Goal: Task Accomplishment & Management: Manage account settings

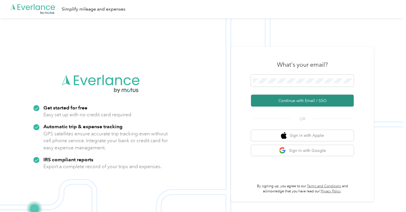
click at [288, 104] on button "Continue with Email / SSO" at bounding box center [302, 101] width 103 height 12
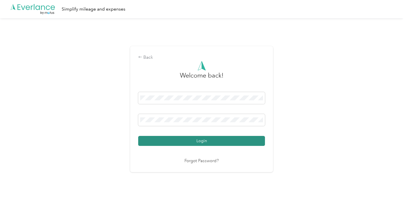
click at [202, 140] on button "Login" at bounding box center [201, 141] width 127 height 10
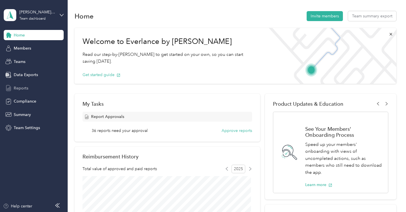
click at [22, 91] on span "Reports" at bounding box center [21, 88] width 15 height 6
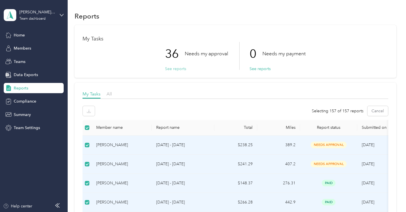
click at [178, 70] on button "See reports" at bounding box center [175, 69] width 21 height 6
click at [93, 110] on button "Approve" at bounding box center [95, 111] width 24 height 10
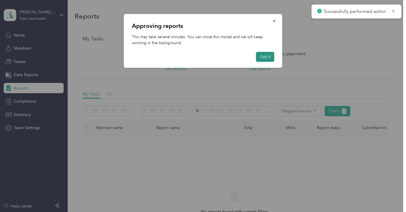
click at [270, 55] on button "Got it" at bounding box center [265, 57] width 18 height 10
